Goal: Obtain resource: Download file/media

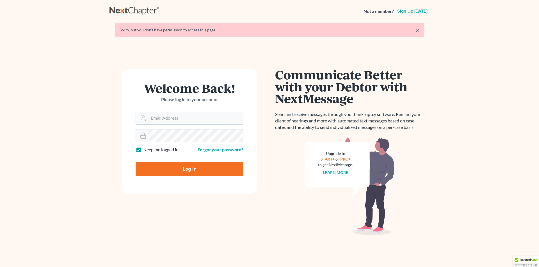
type input "[PERSON_NAME][EMAIL_ADDRESS][DOMAIN_NAME]"
click at [180, 169] on input "Log In" at bounding box center [189, 169] width 108 height 14
type input "Thinking..."
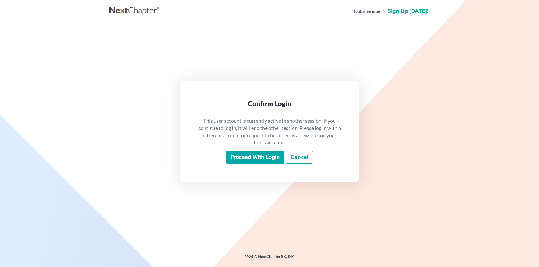
click at [245, 159] on input "Proceed with login" at bounding box center [255, 157] width 58 height 13
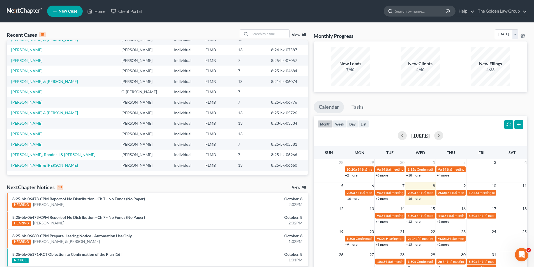
click at [409, 10] on input "search" at bounding box center [420, 11] width 51 height 10
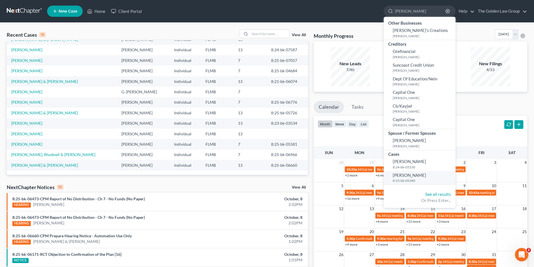
type input "Rhoades"
click at [410, 176] on span "Rhoades, Everett" at bounding box center [409, 175] width 33 height 5
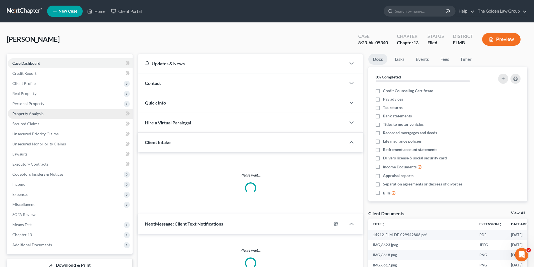
click at [26, 114] on span "Property Analysis" at bounding box center [27, 113] width 31 height 5
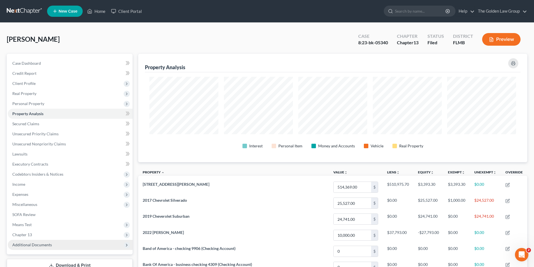
click at [34, 244] on span "Additional Documents" at bounding box center [32, 245] width 40 height 5
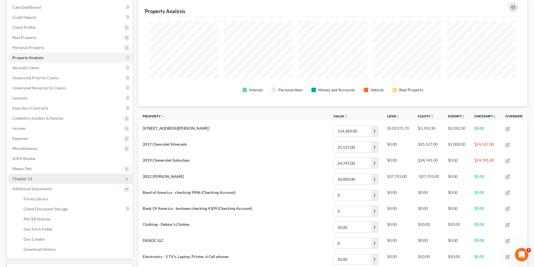
scroll to position [112, 0]
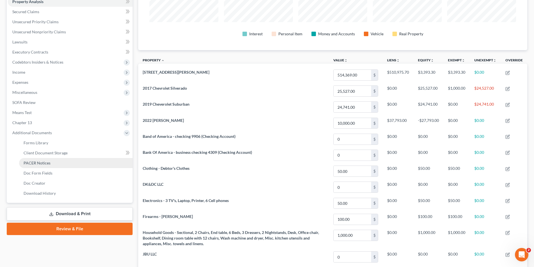
click at [39, 162] on span "PACER Notices" at bounding box center [37, 163] width 27 height 5
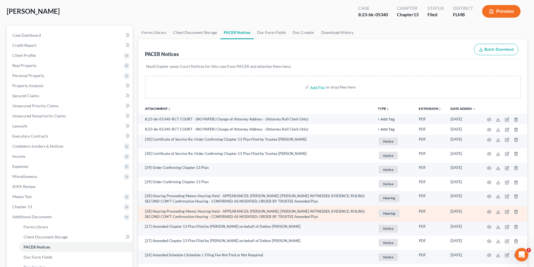
scroll to position [56, 0]
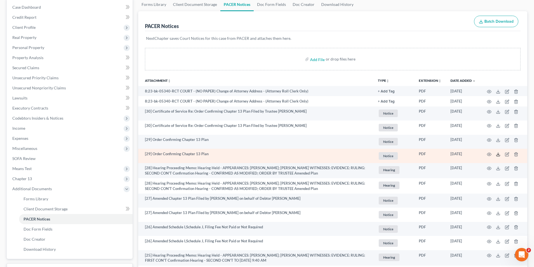
click at [499, 154] on icon at bounding box center [498, 154] width 4 height 4
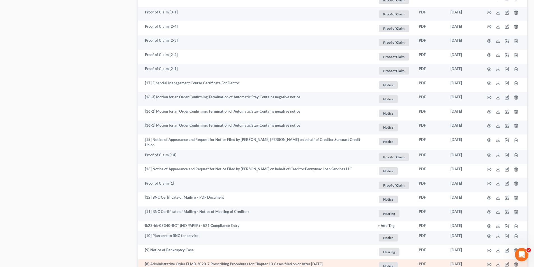
scroll to position [986, 0]
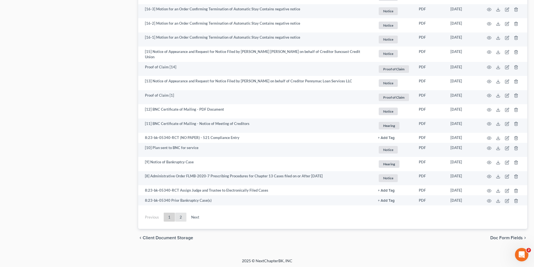
click at [181, 215] on link "2" at bounding box center [180, 217] width 11 height 9
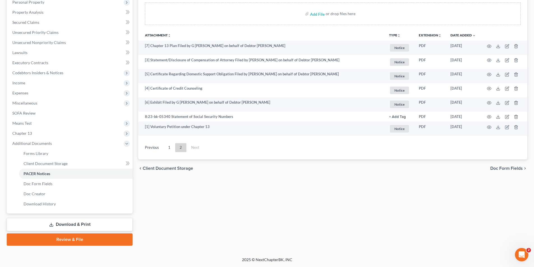
scroll to position [102, 0]
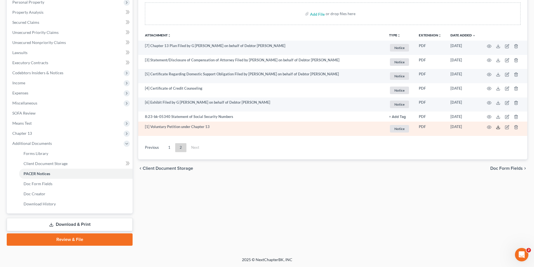
click at [499, 127] on polyline at bounding box center [499, 127] width 2 height 1
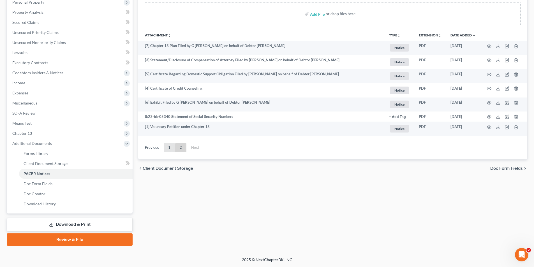
click at [168, 146] on link "1" at bounding box center [169, 147] width 11 height 9
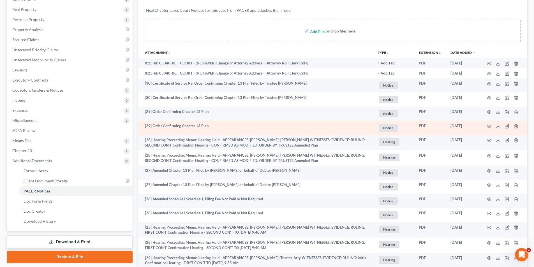
scroll to position [140, 0]
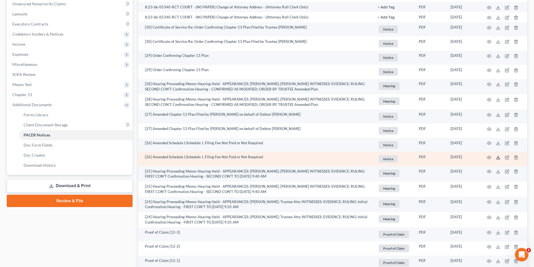
click at [498, 157] on line at bounding box center [498, 157] width 0 height 2
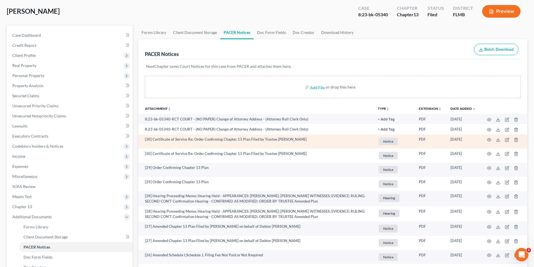
scroll to position [0, 0]
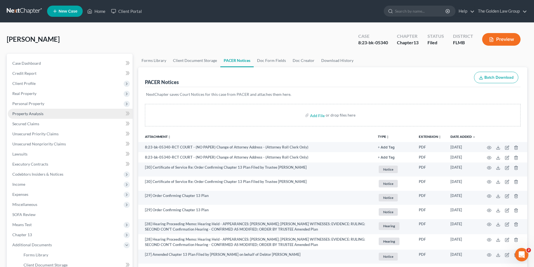
click at [23, 112] on span "Property Analysis" at bounding box center [27, 113] width 31 height 5
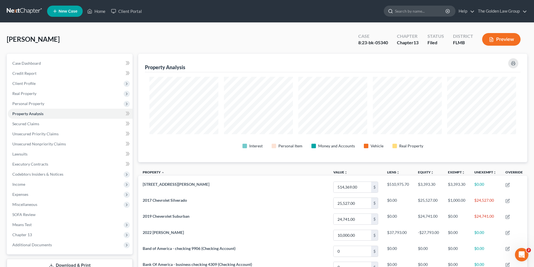
click at [405, 10] on input "search" at bounding box center [420, 11] width 51 height 10
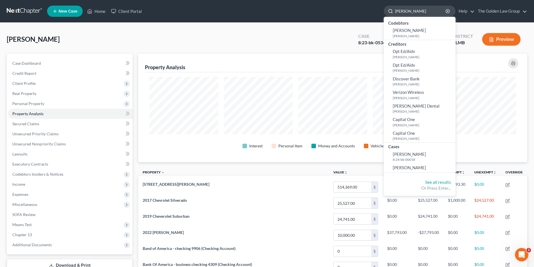
type input "Britton, Gary"
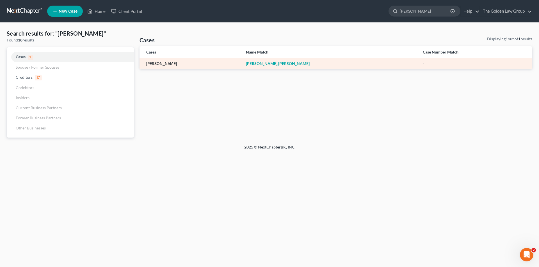
click at [155, 64] on link "Britton, Gary" at bounding box center [161, 64] width 31 height 4
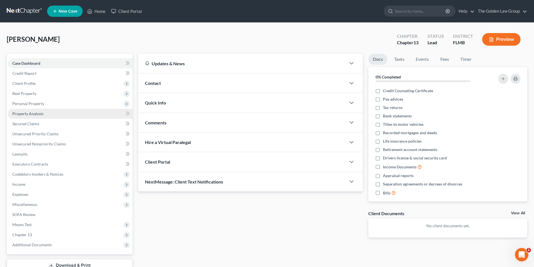
click at [33, 112] on span "Property Analysis" at bounding box center [27, 113] width 31 height 5
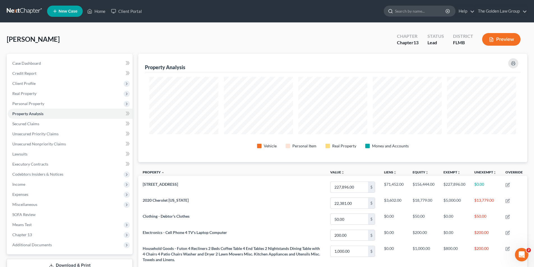
click at [420, 12] on input "search" at bounding box center [420, 11] width 51 height 10
type input "Uong"
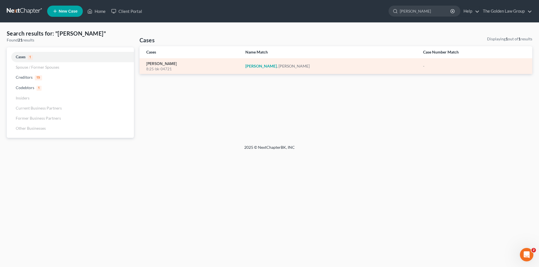
click at [159, 63] on link "Uong, Thanh" at bounding box center [161, 64] width 31 height 4
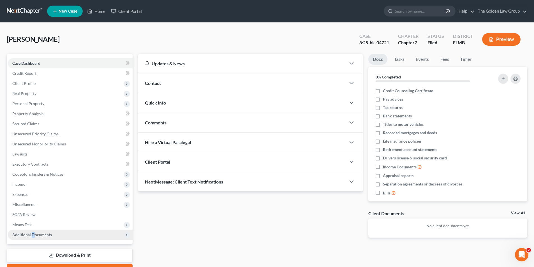
click at [32, 235] on span "Additional Documents" at bounding box center [32, 235] width 40 height 5
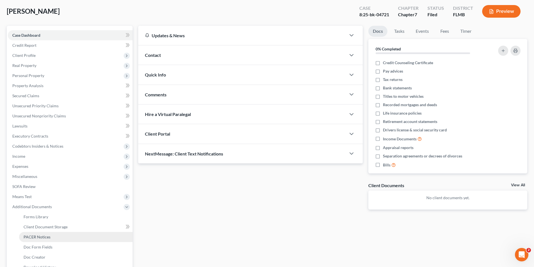
scroll to position [84, 0]
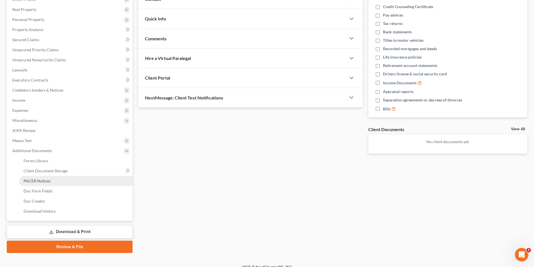
click at [38, 180] on span "PACER Notices" at bounding box center [37, 181] width 27 height 5
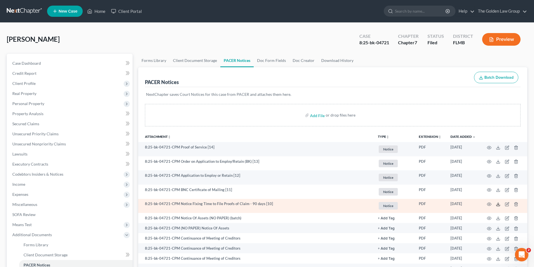
click at [498, 204] on polyline at bounding box center [499, 204] width 2 height 1
